Goal: Complete application form

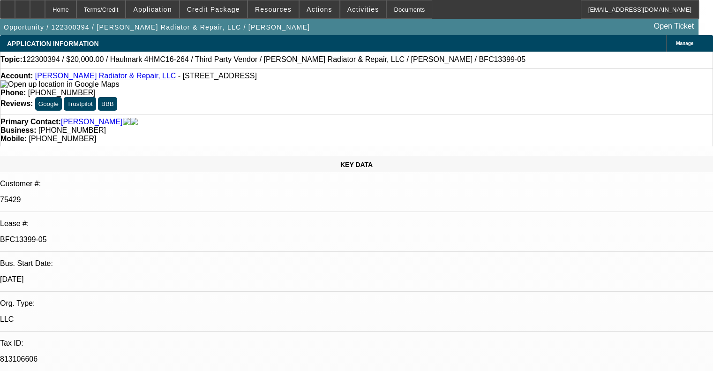
select select "0"
select select "5"
select select "0"
select select "6"
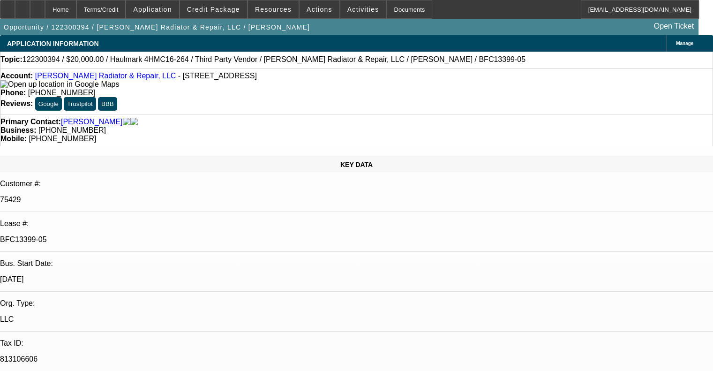
select select "0"
select select "6"
select select "0"
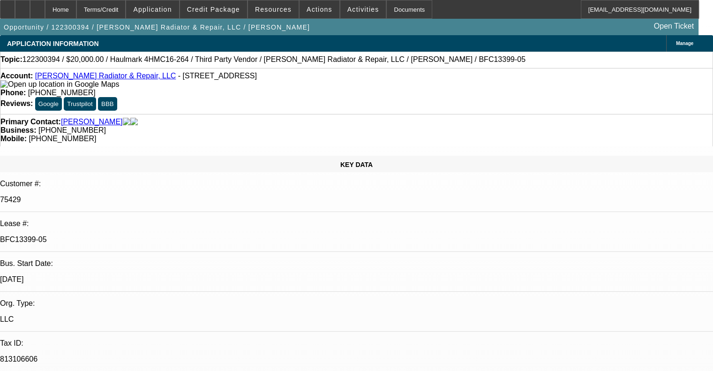
select select "0"
select select "6"
select select "0"
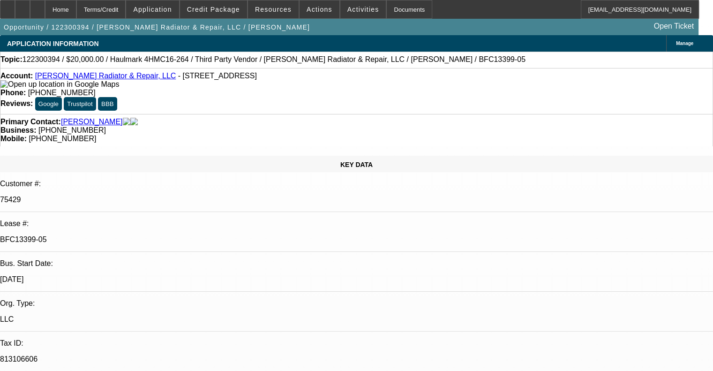
select select "0"
select select "6"
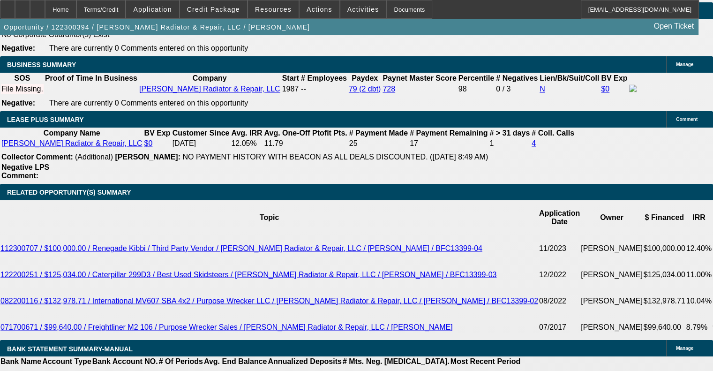
scroll to position [1594, 0]
